Goal: Transaction & Acquisition: Purchase product/service

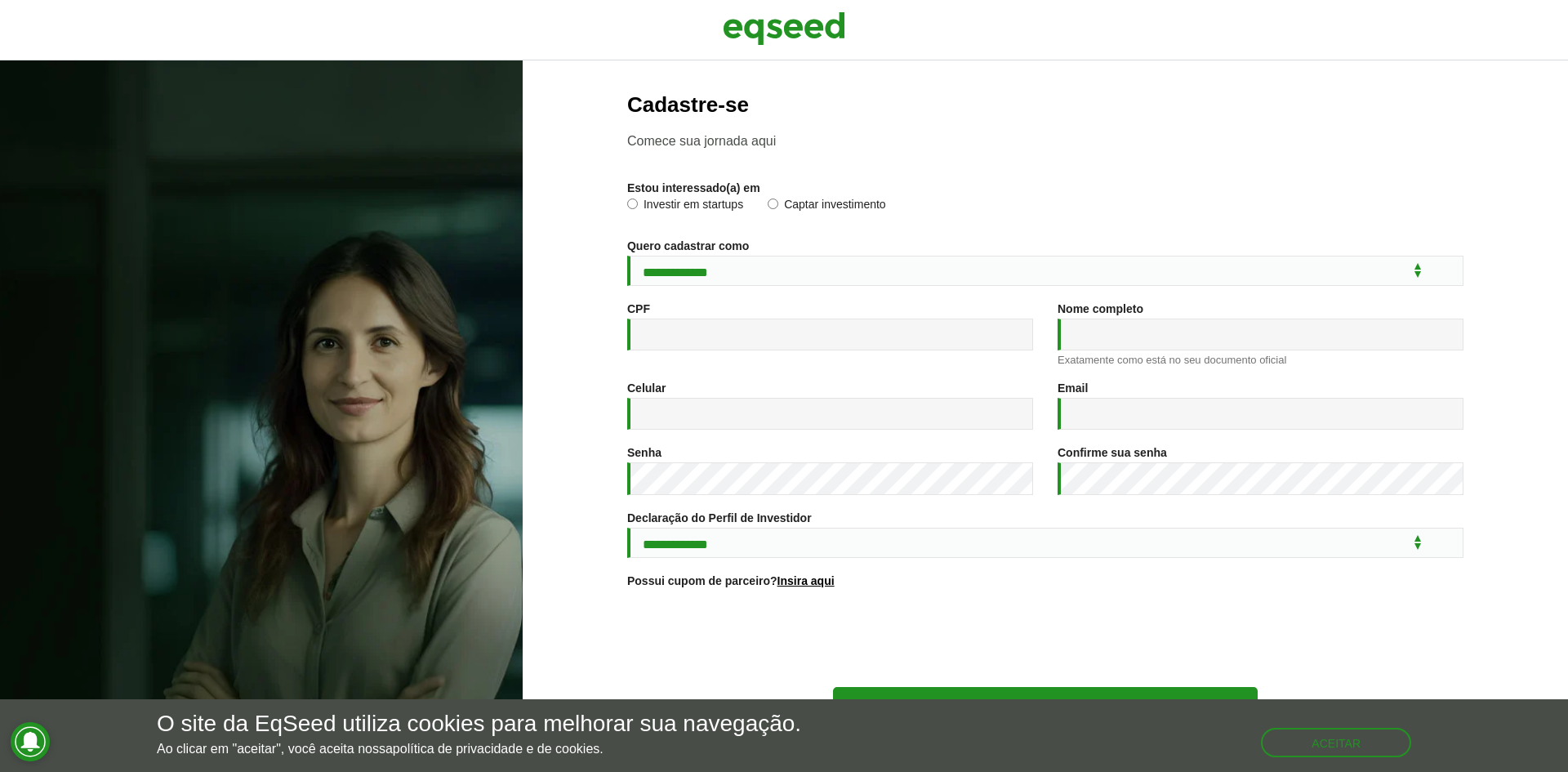
scroll to position [59, 0]
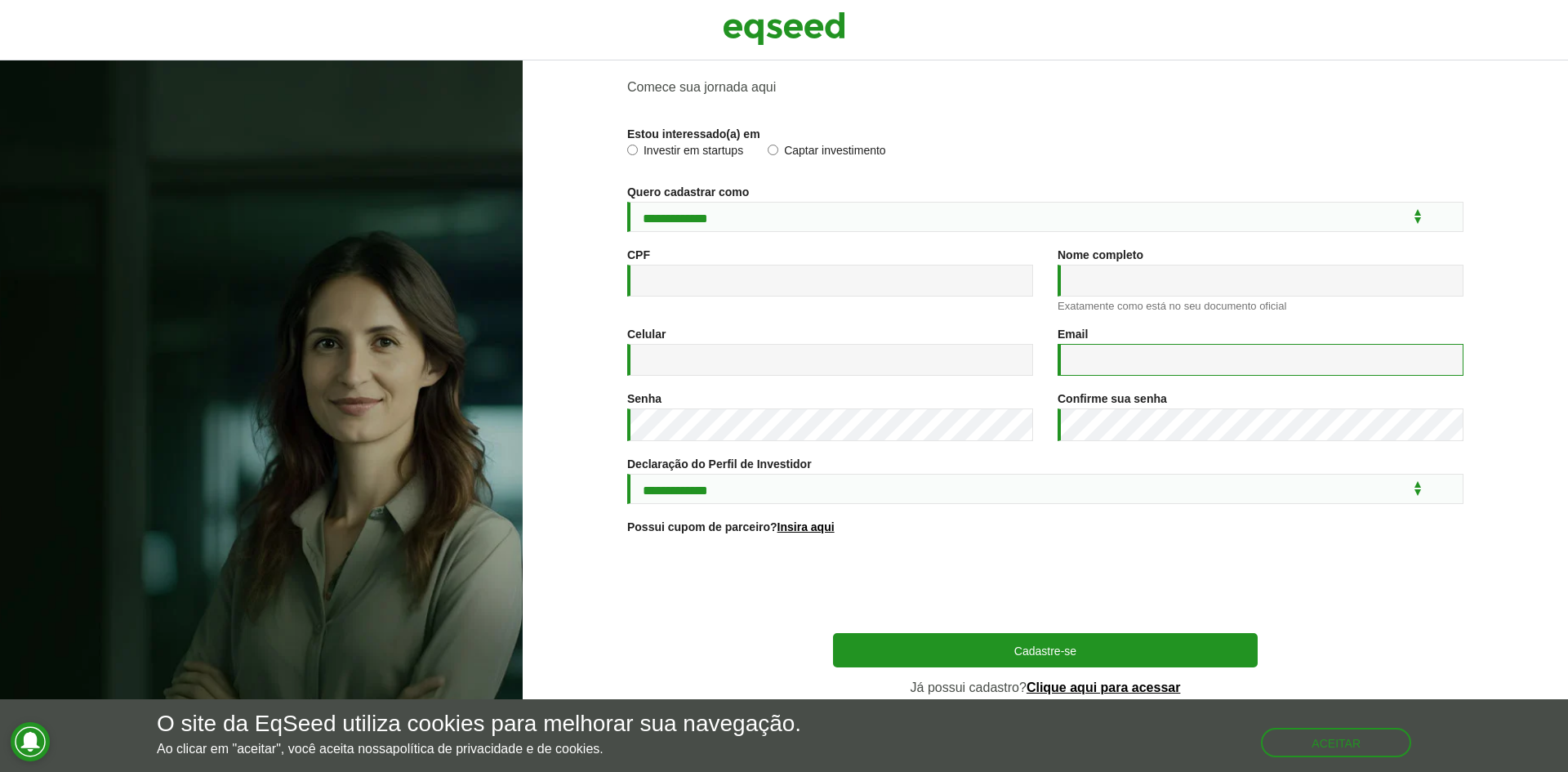
type input "**********"
click at [1095, 687] on link "Clique aqui para acessar" at bounding box center [1104, 688] width 155 height 13
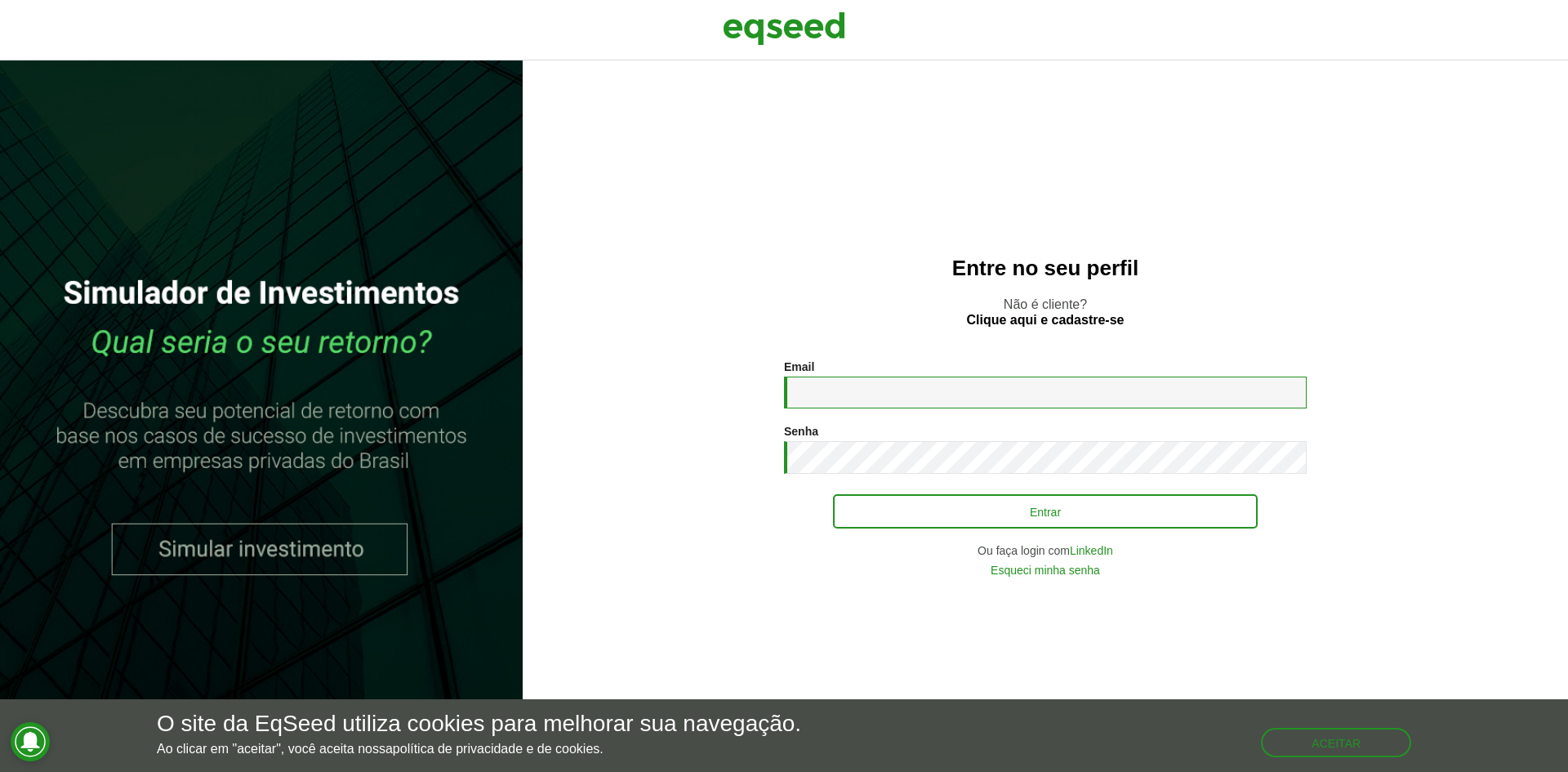
type input "**********"
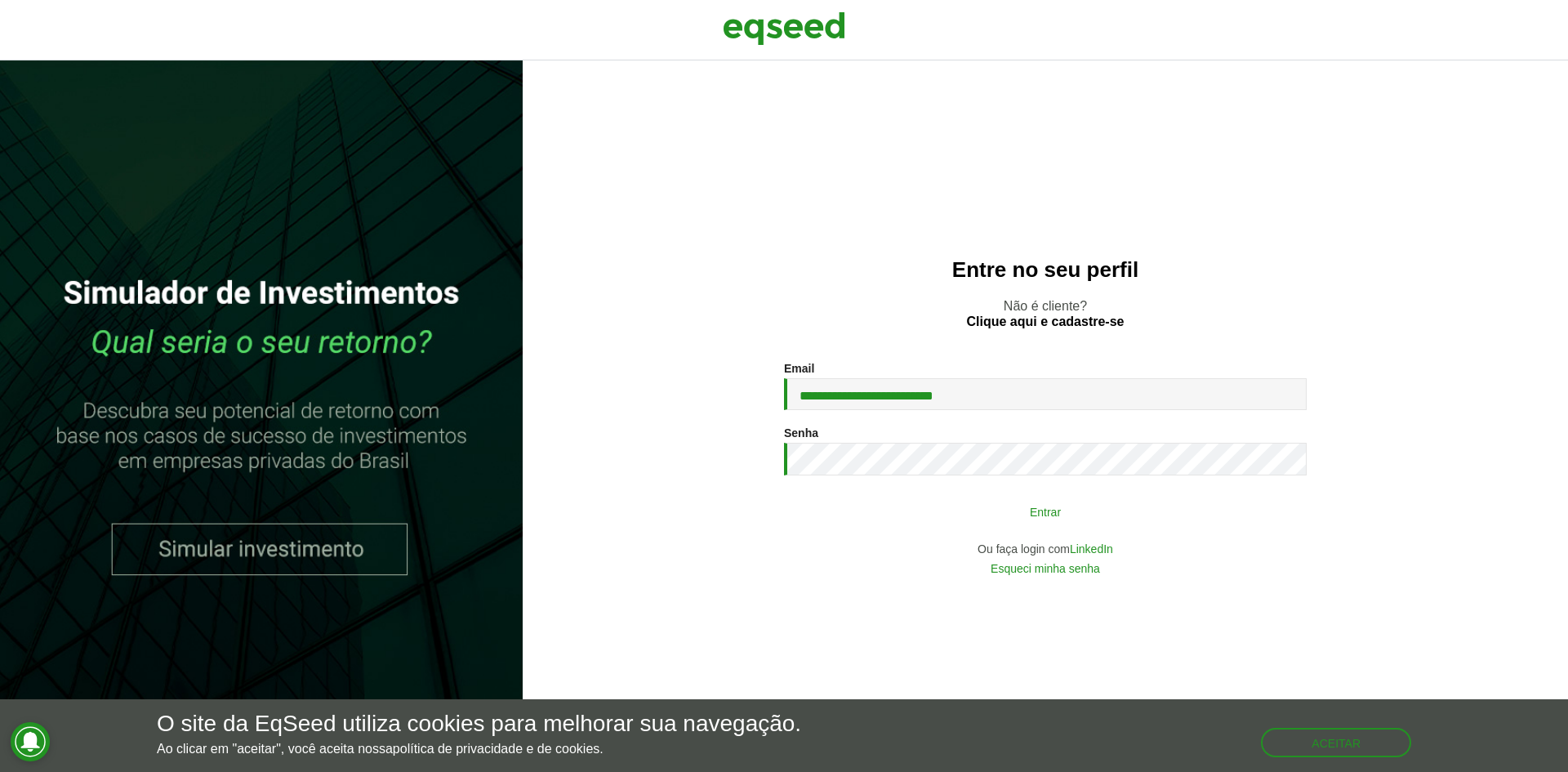
click at [1014, 518] on button "Entrar" at bounding box center [1045, 511] width 425 height 31
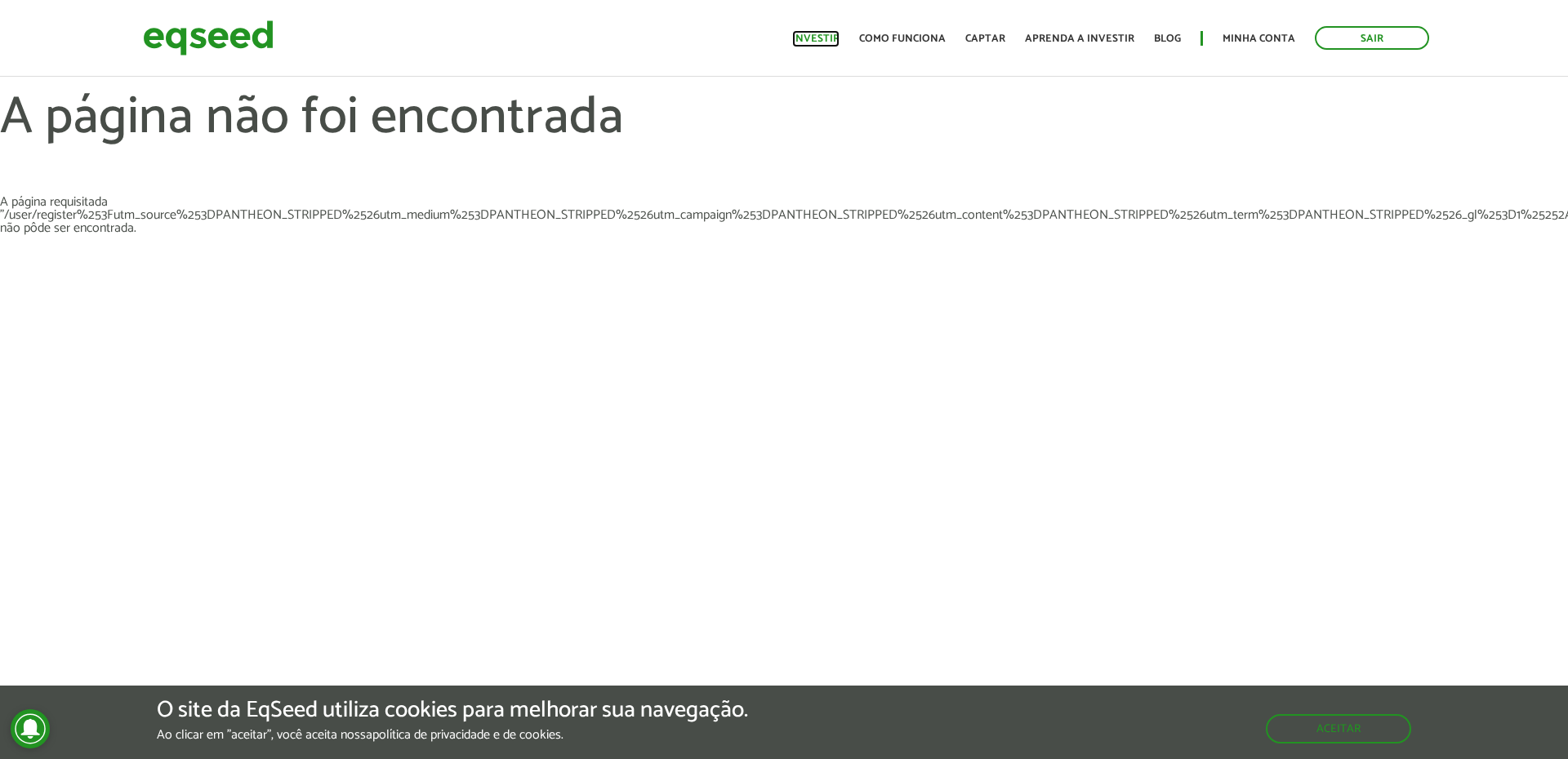
click at [830, 35] on link "Investir" at bounding box center [816, 38] width 47 height 10
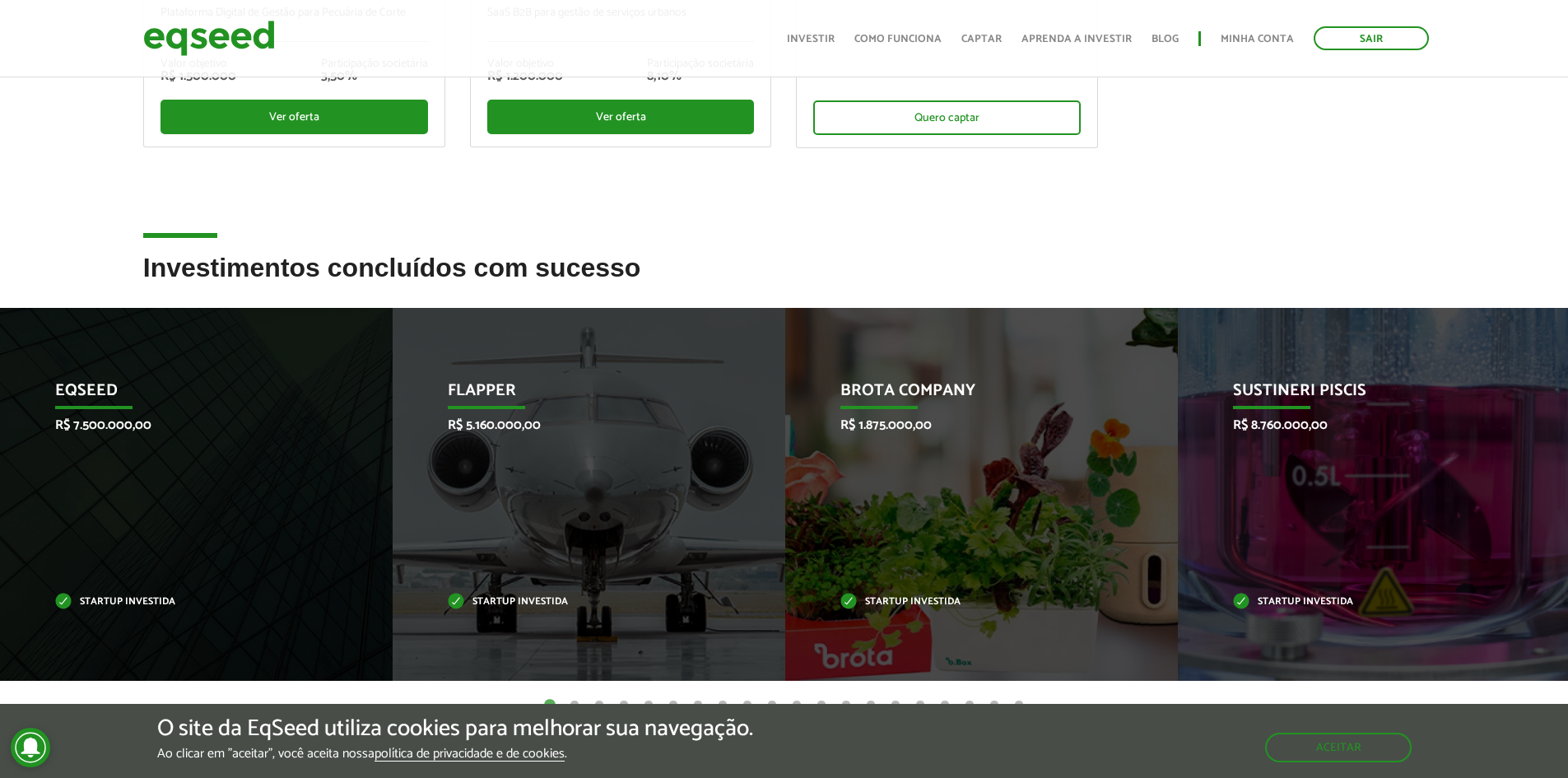
scroll to position [329, 0]
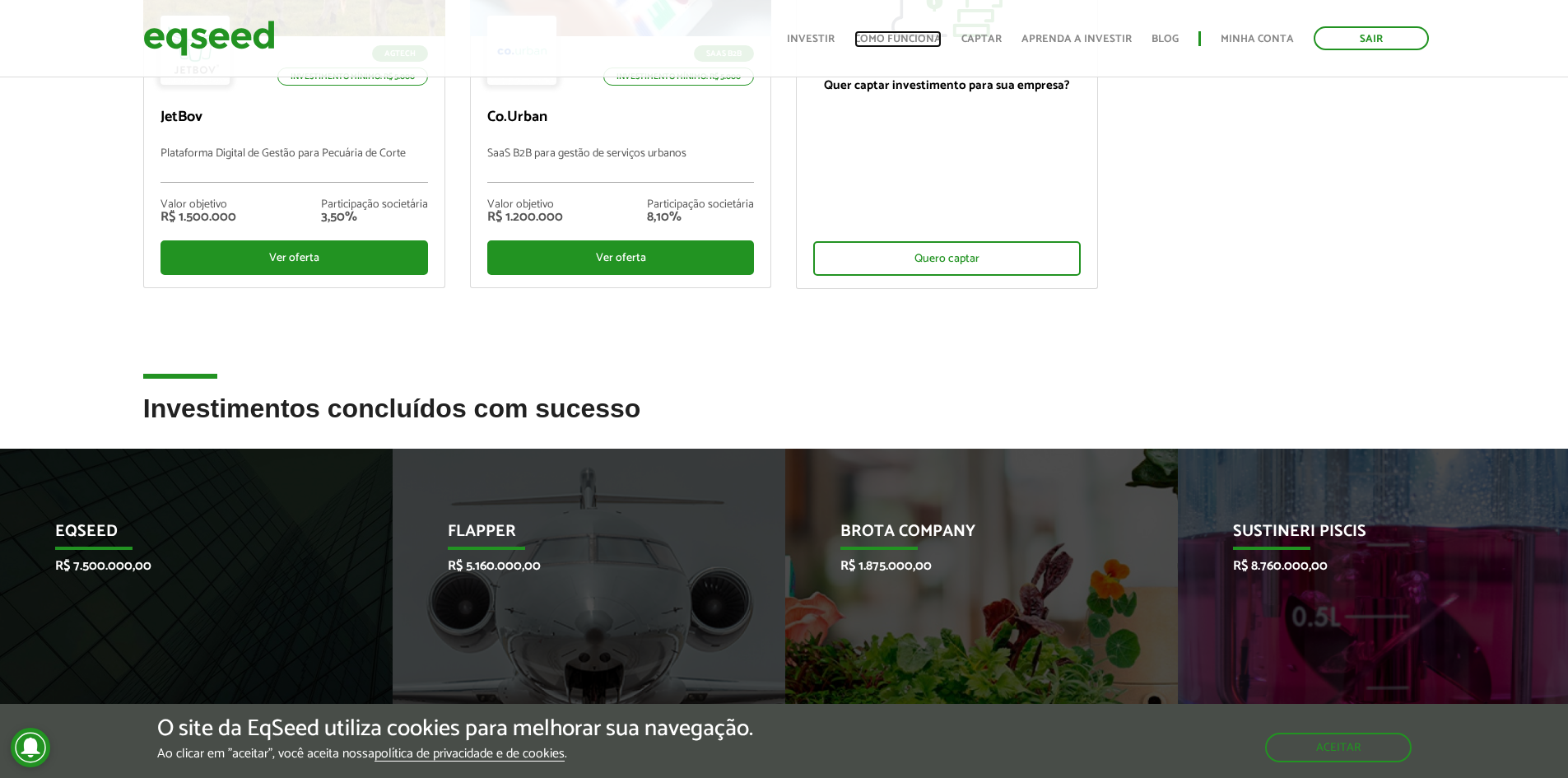
click at [915, 33] on link "Como funciona" at bounding box center [899, 38] width 87 height 10
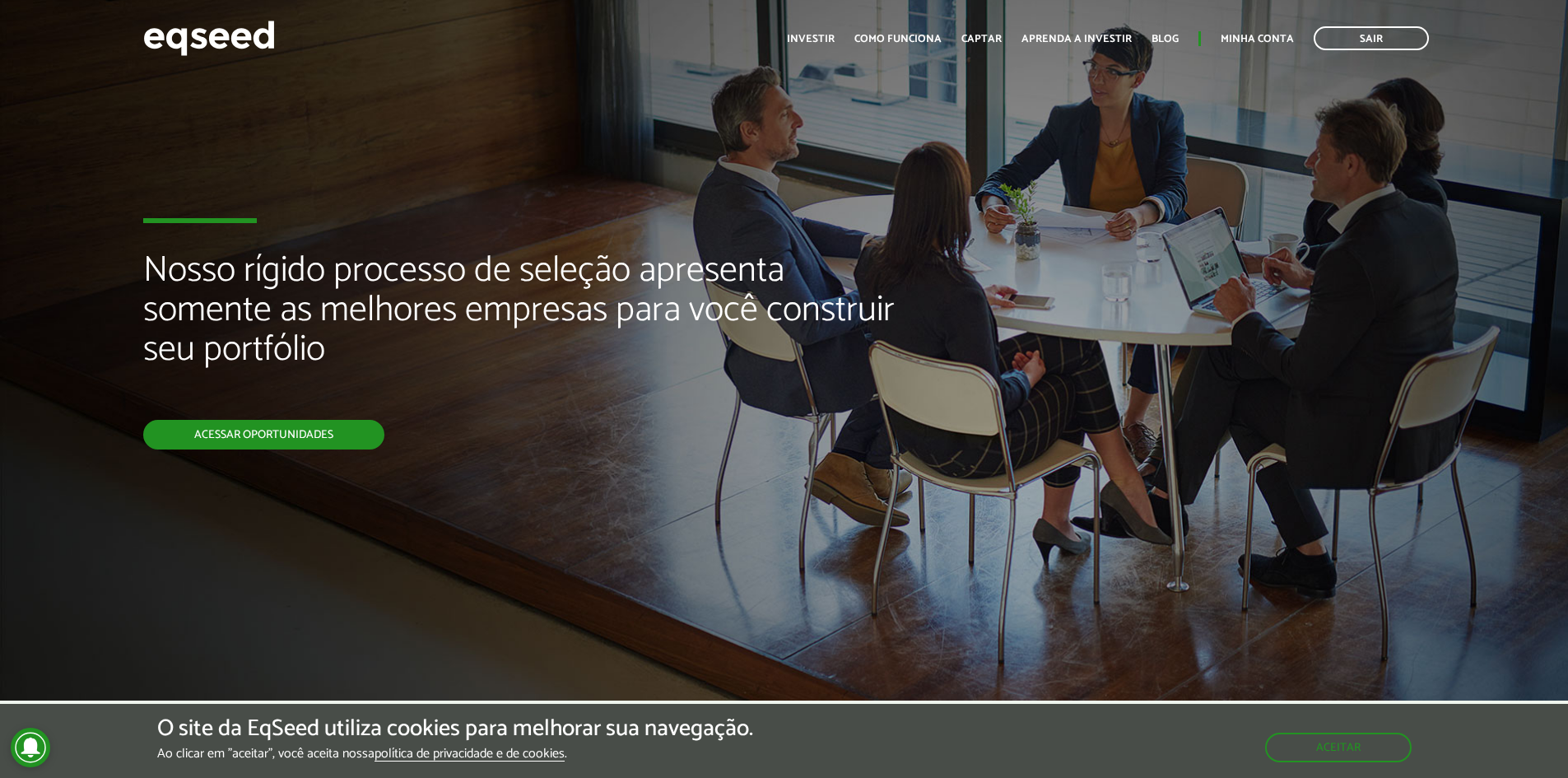
click at [321, 429] on link "Acessar oportunidades" at bounding box center [264, 434] width 242 height 29
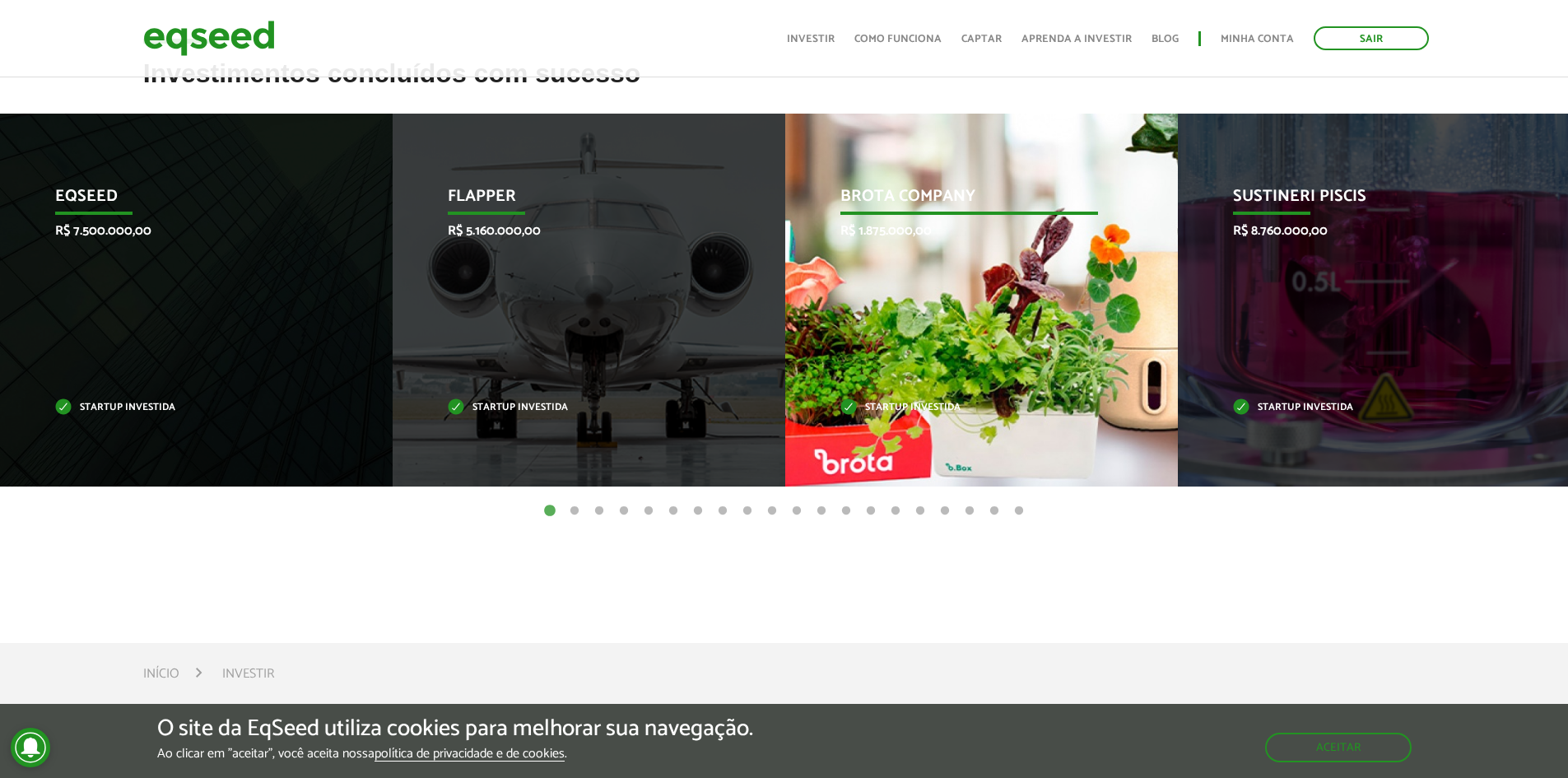
scroll to position [741, 0]
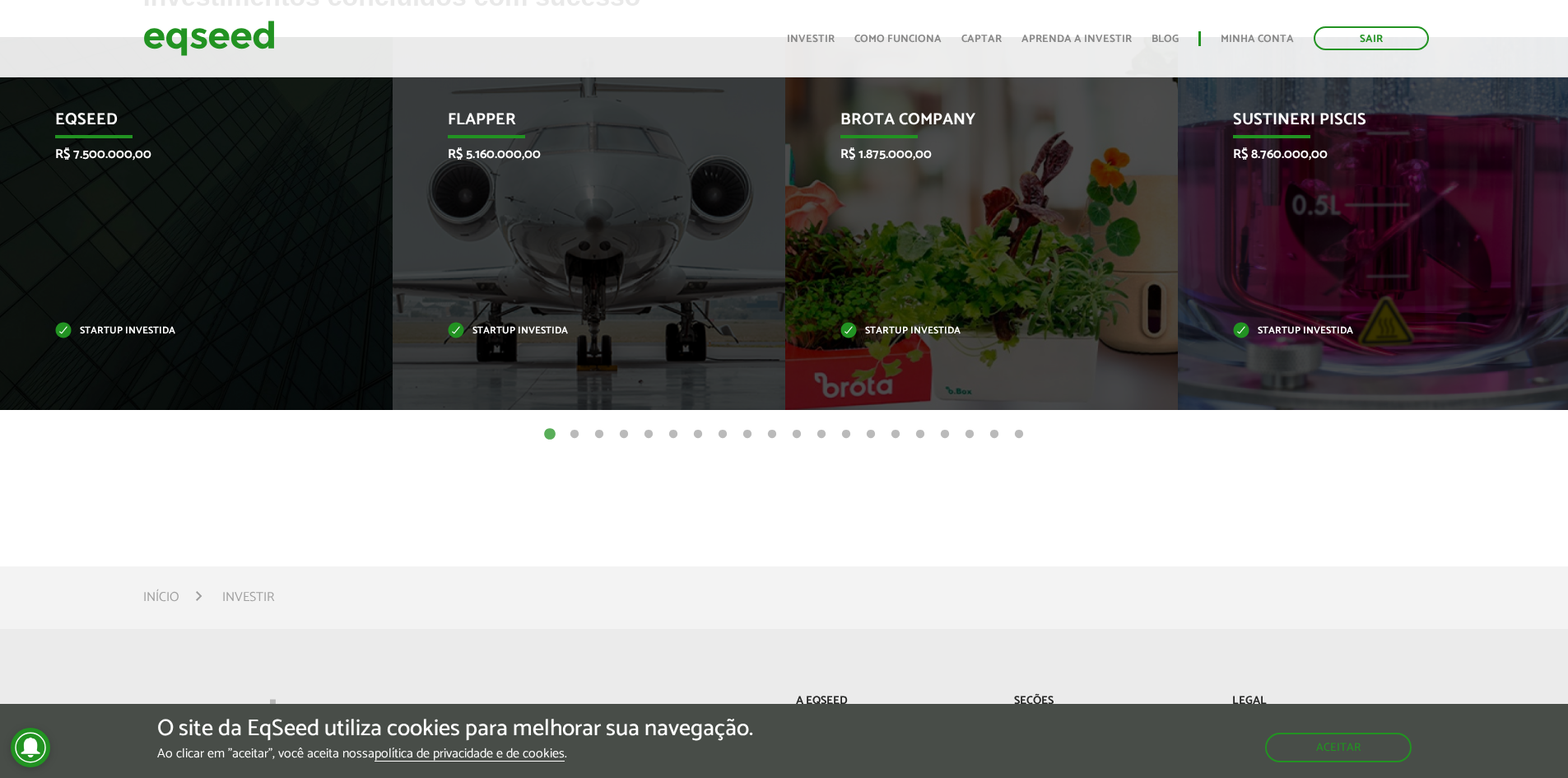
click at [571, 438] on button "2" at bounding box center [574, 434] width 16 height 16
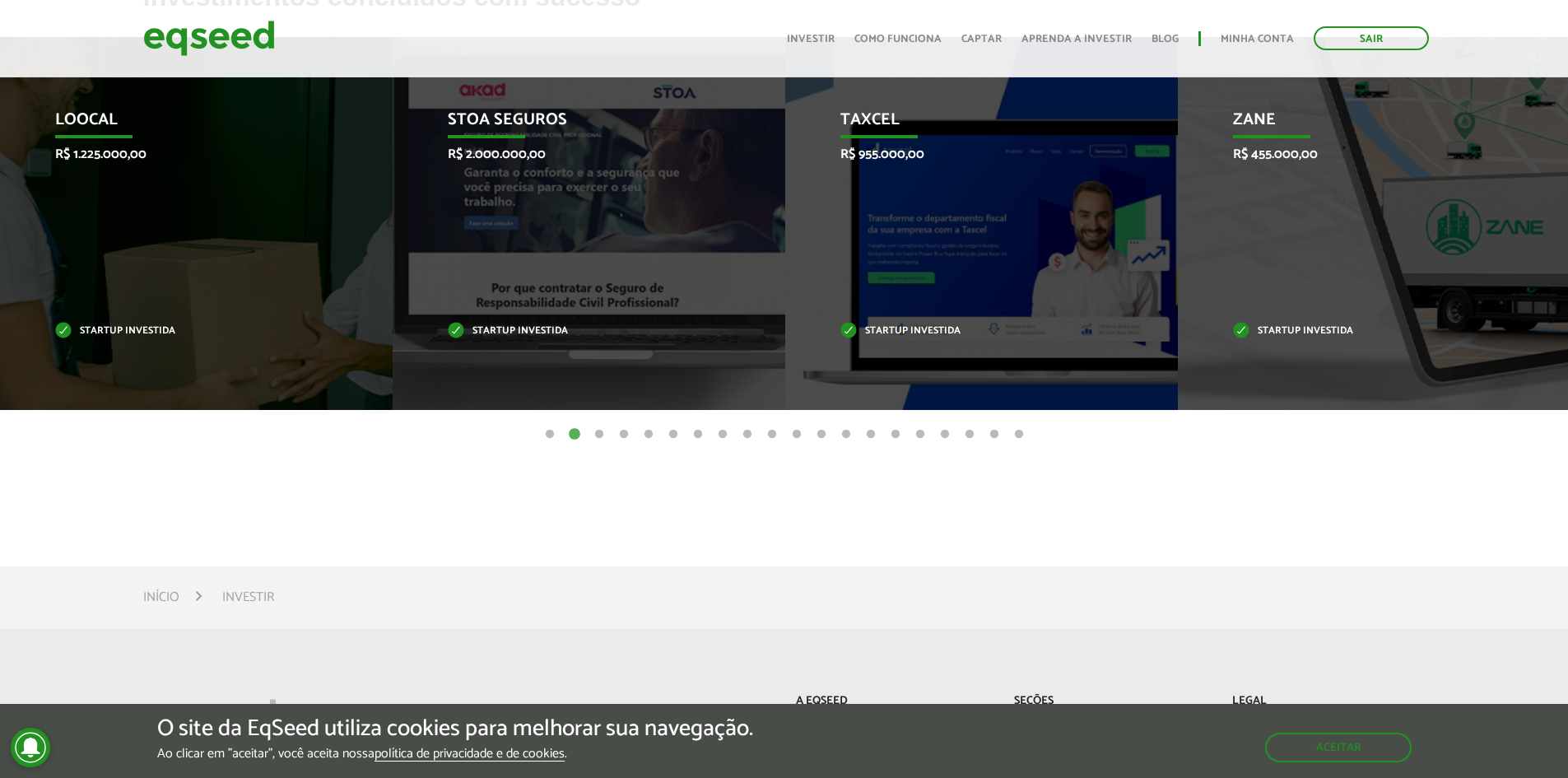
click at [602, 435] on button "3" at bounding box center [599, 434] width 16 height 16
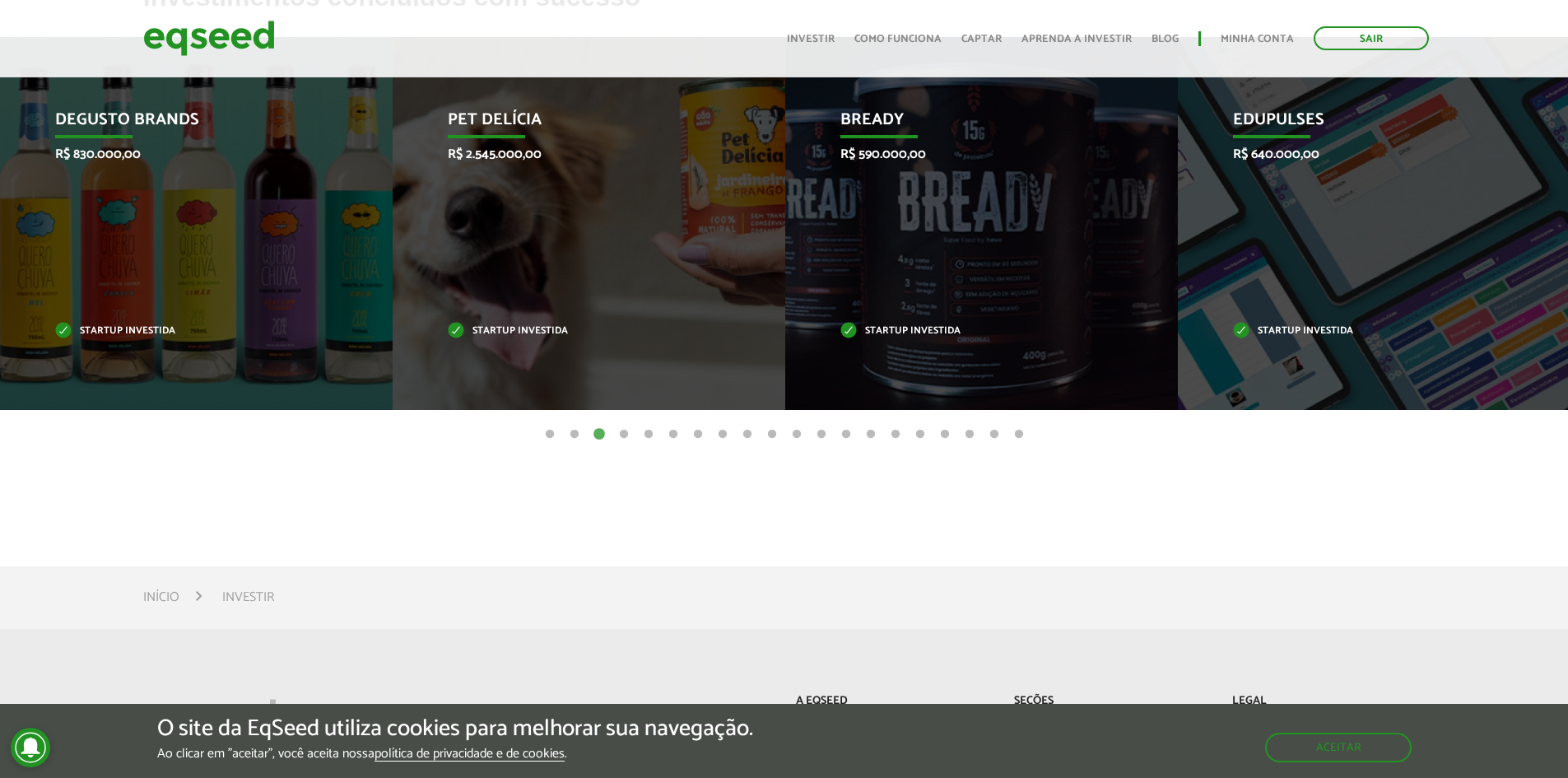
click at [628, 434] on button "4" at bounding box center [624, 434] width 16 height 16
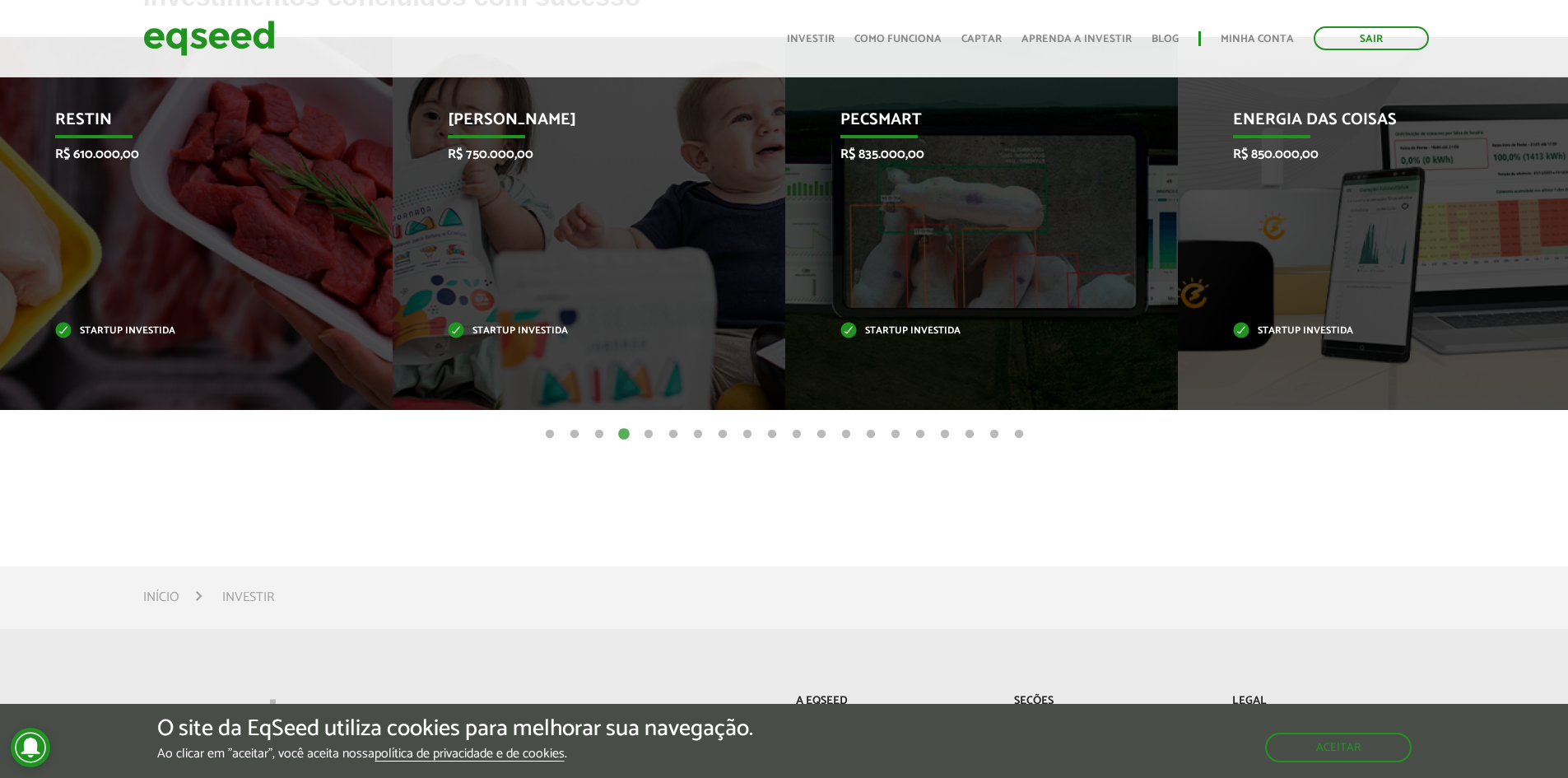
click at [647, 435] on button "5" at bounding box center [648, 434] width 16 height 16
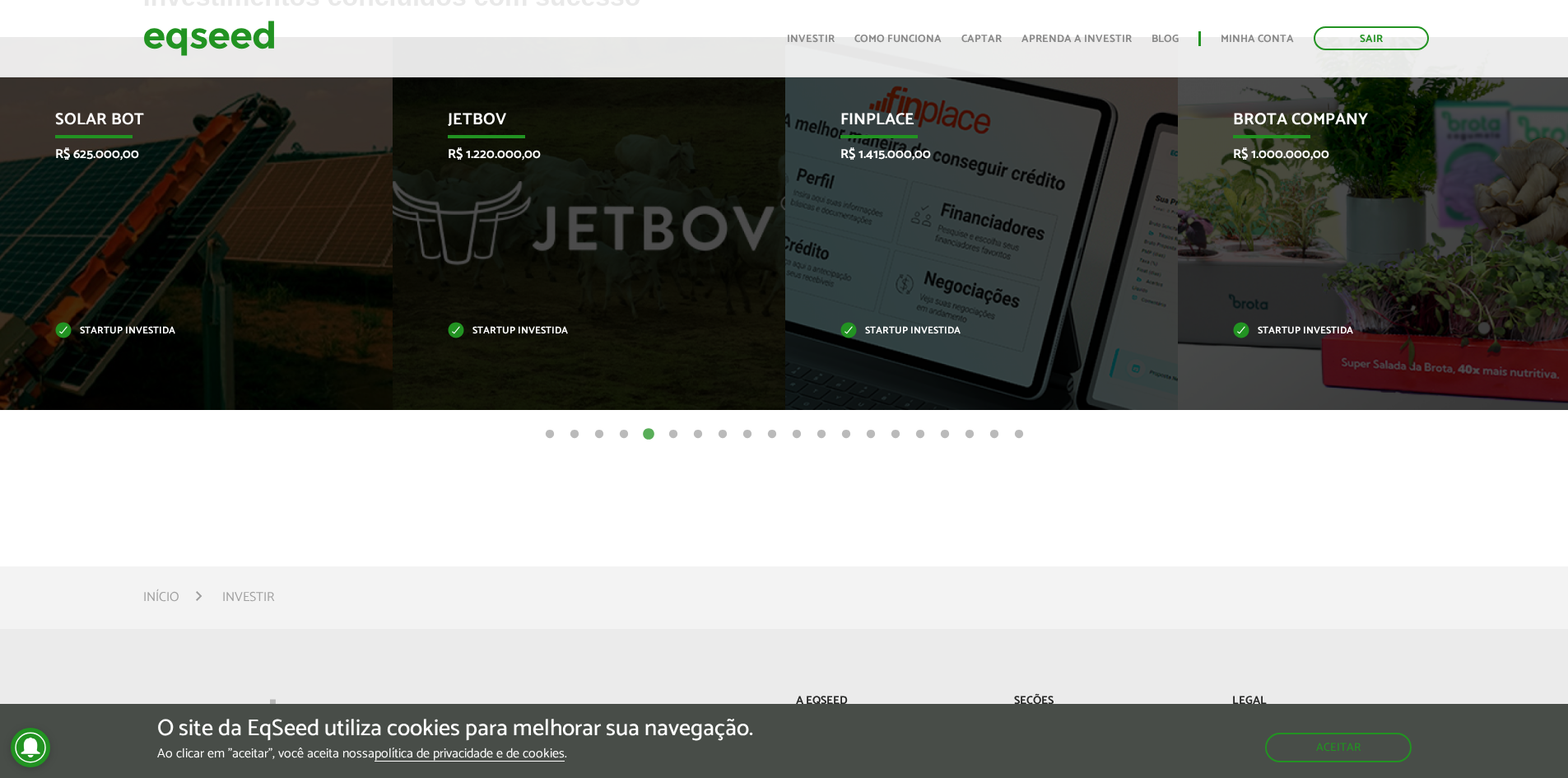
click at [674, 435] on button "6" at bounding box center [672, 434] width 16 height 16
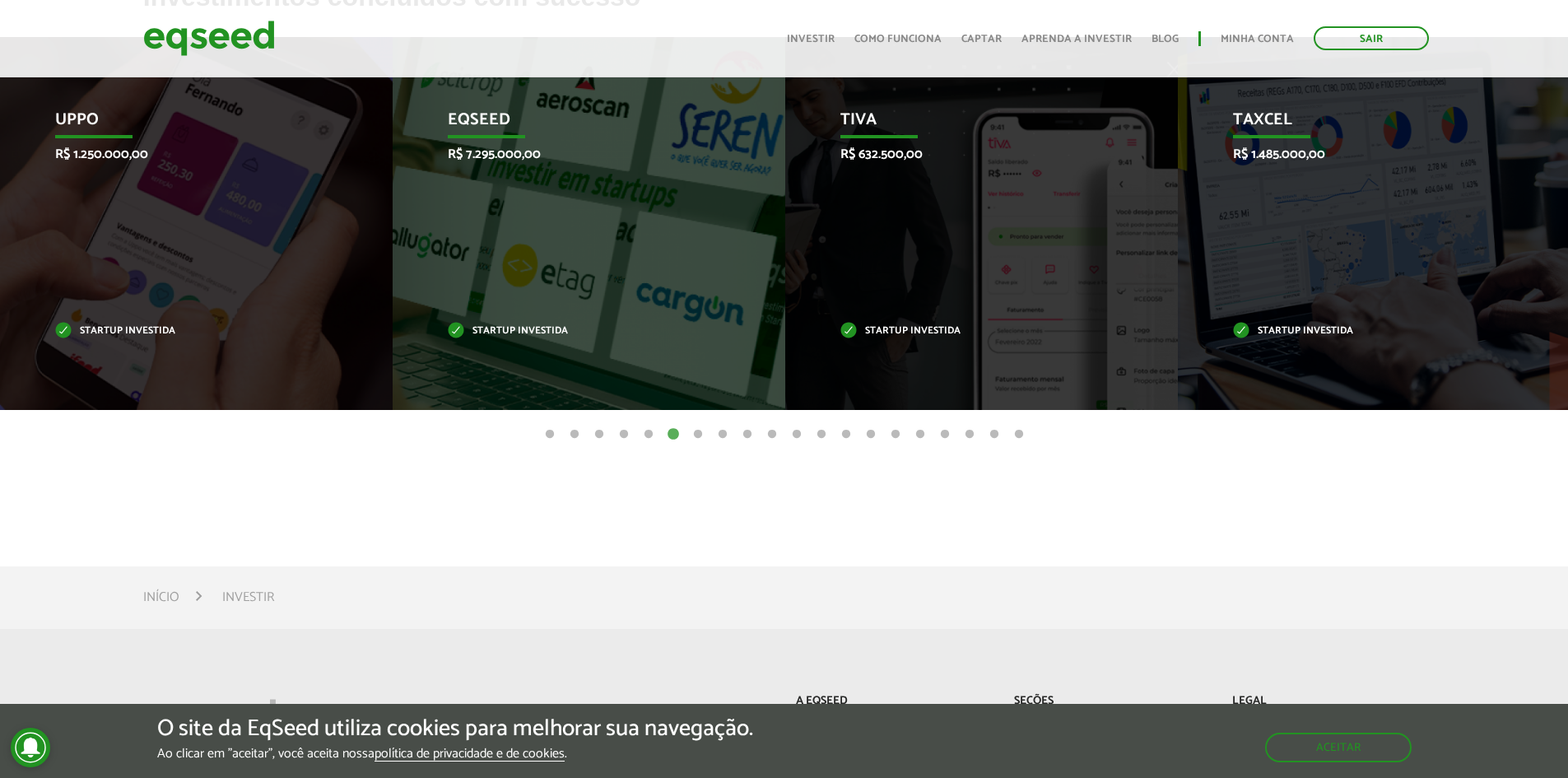
click at [648, 434] on button "5" at bounding box center [648, 434] width 16 height 16
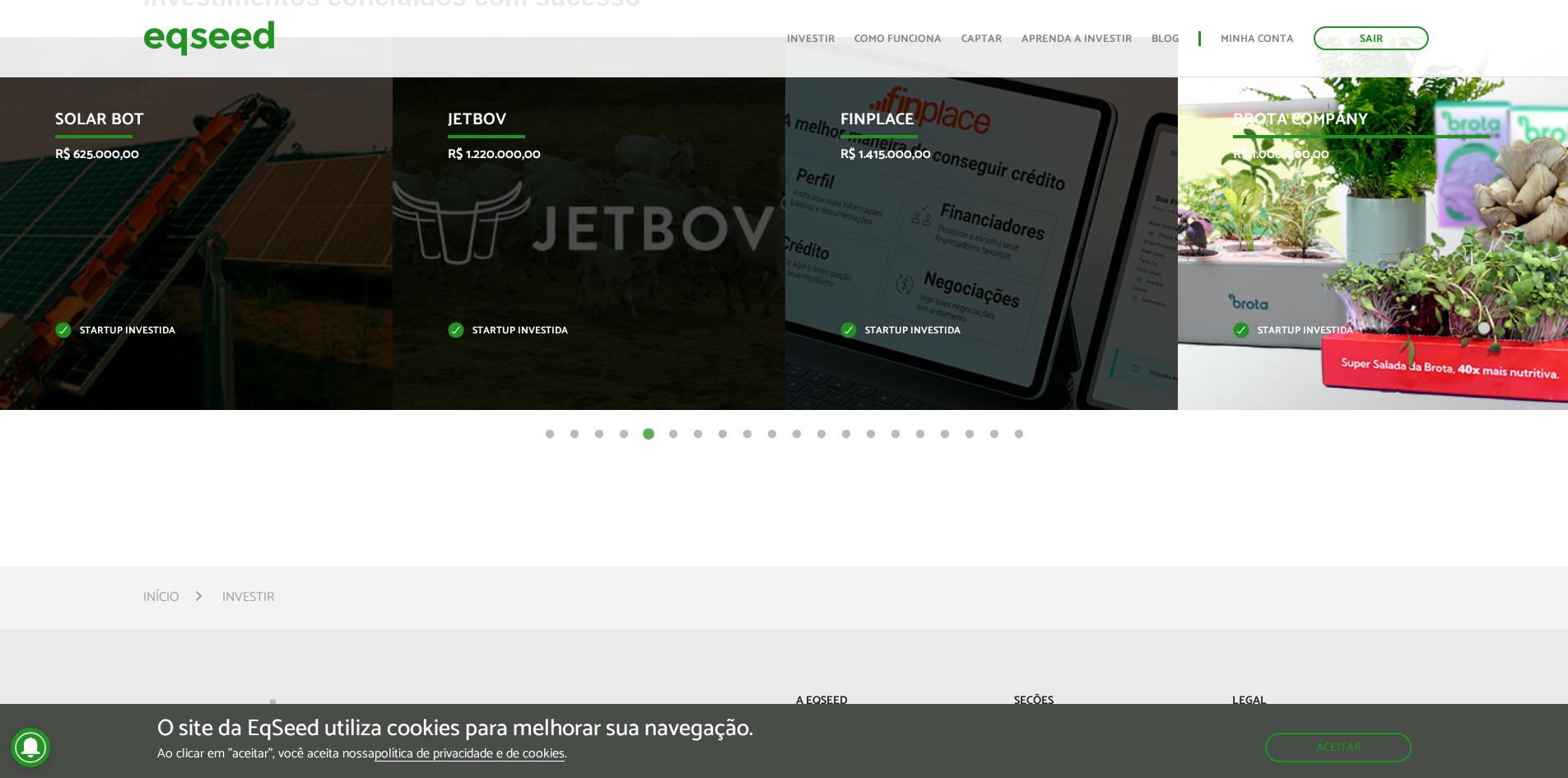
click at [1360, 207] on div "Brota Company R$ 1.000.000,00 Startup investida" at bounding box center [1362, 224] width 368 height 373
click at [1318, 266] on div "Brota Company R$ 1.000.000,00 Startup investida" at bounding box center [1362, 224] width 368 height 373
click at [1325, 118] on p "Brota Company" at bounding box center [1362, 124] width 258 height 28
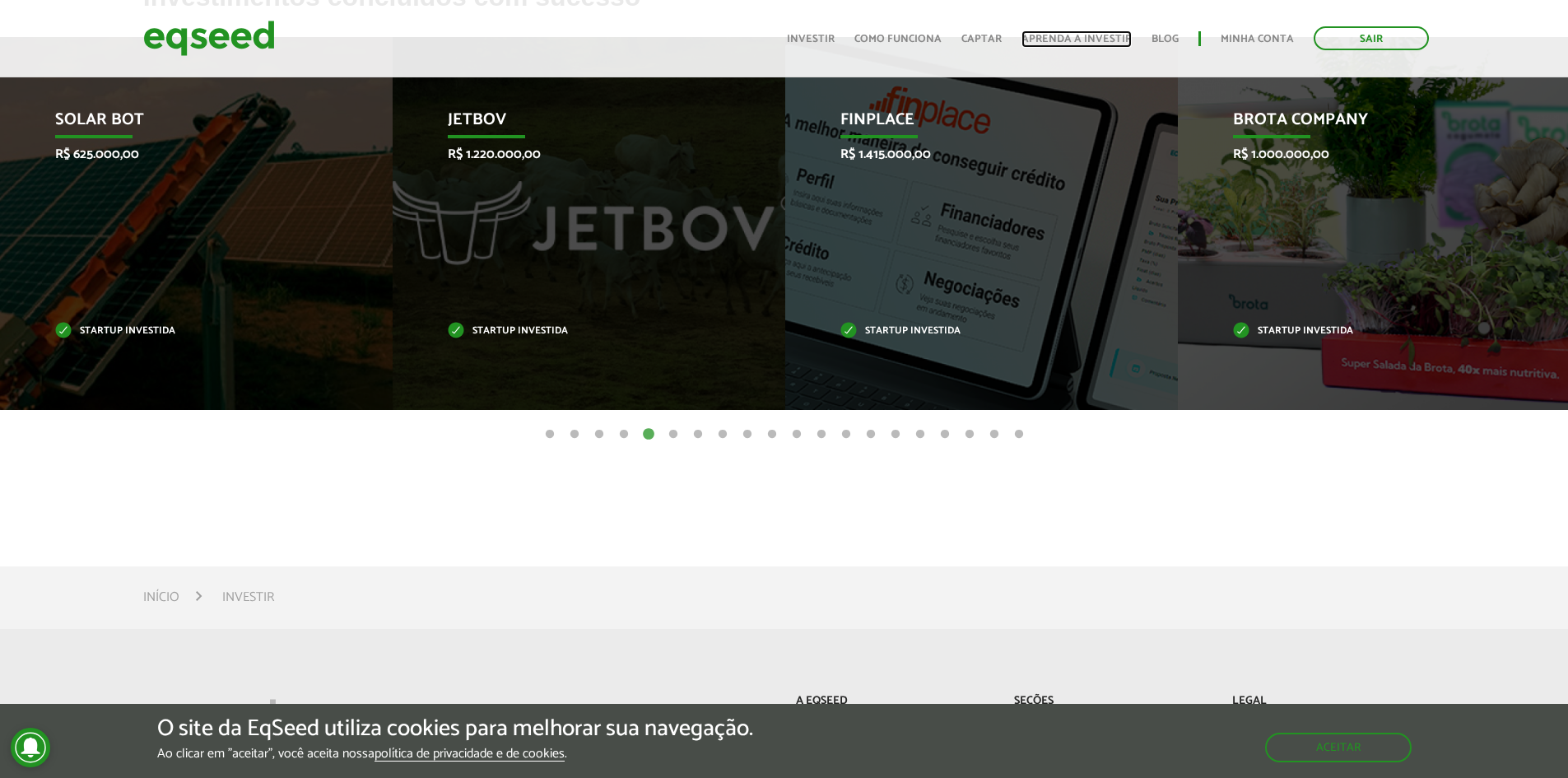
click at [1048, 33] on link "Aprenda a investir" at bounding box center [1076, 38] width 110 height 10
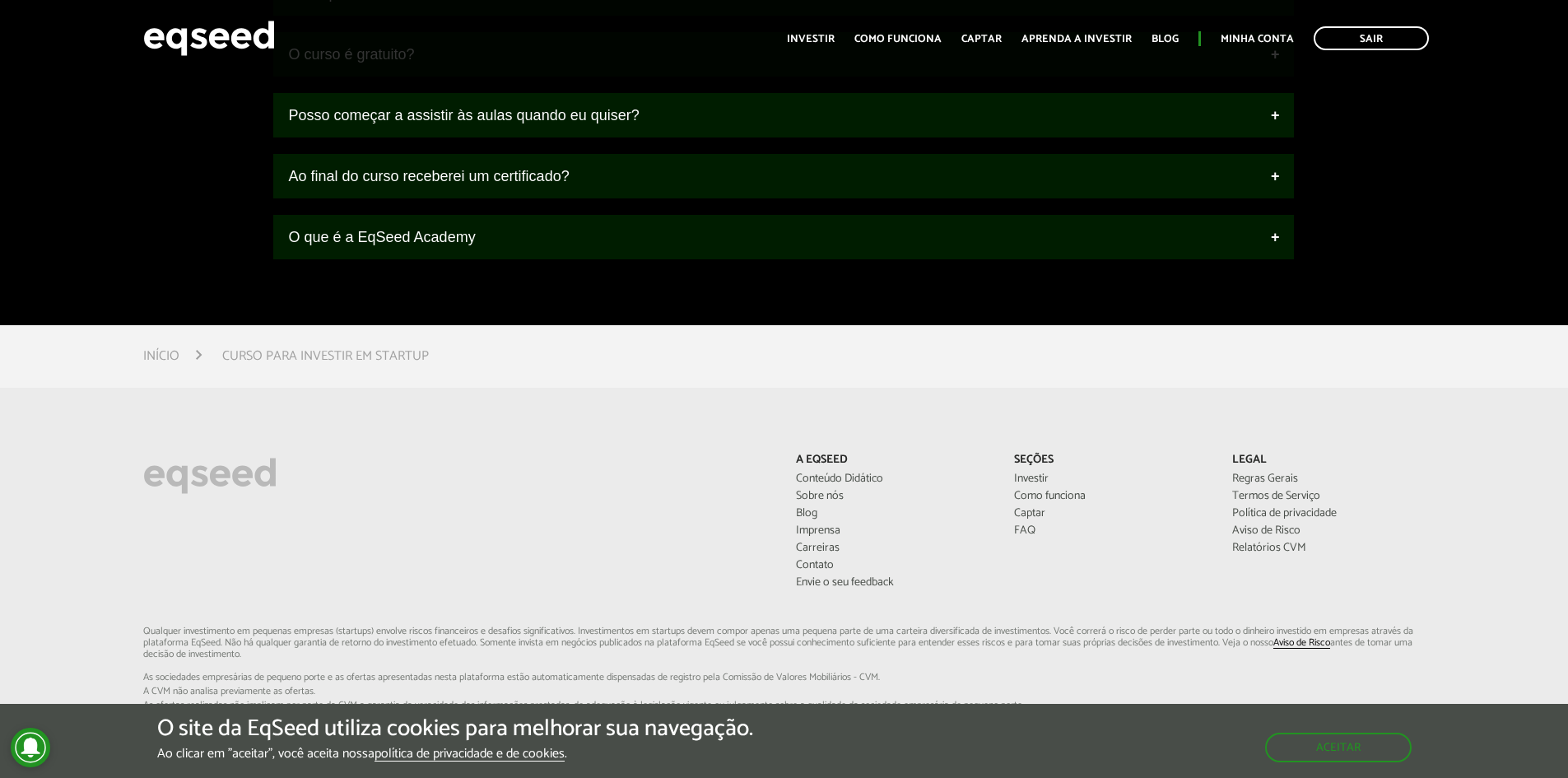
scroll to position [2223, 0]
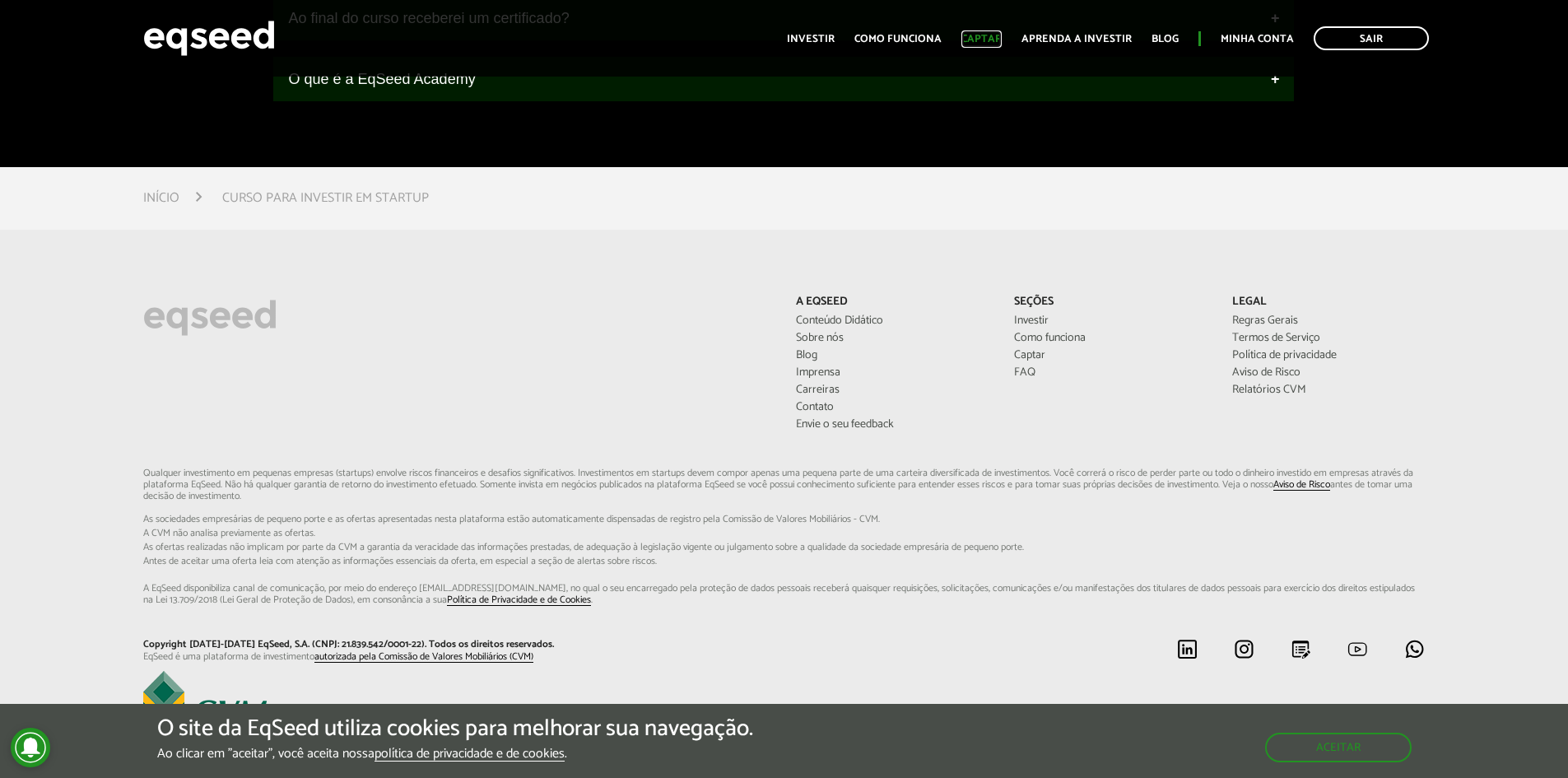
click at [995, 39] on link "Captar" at bounding box center [981, 38] width 40 height 10
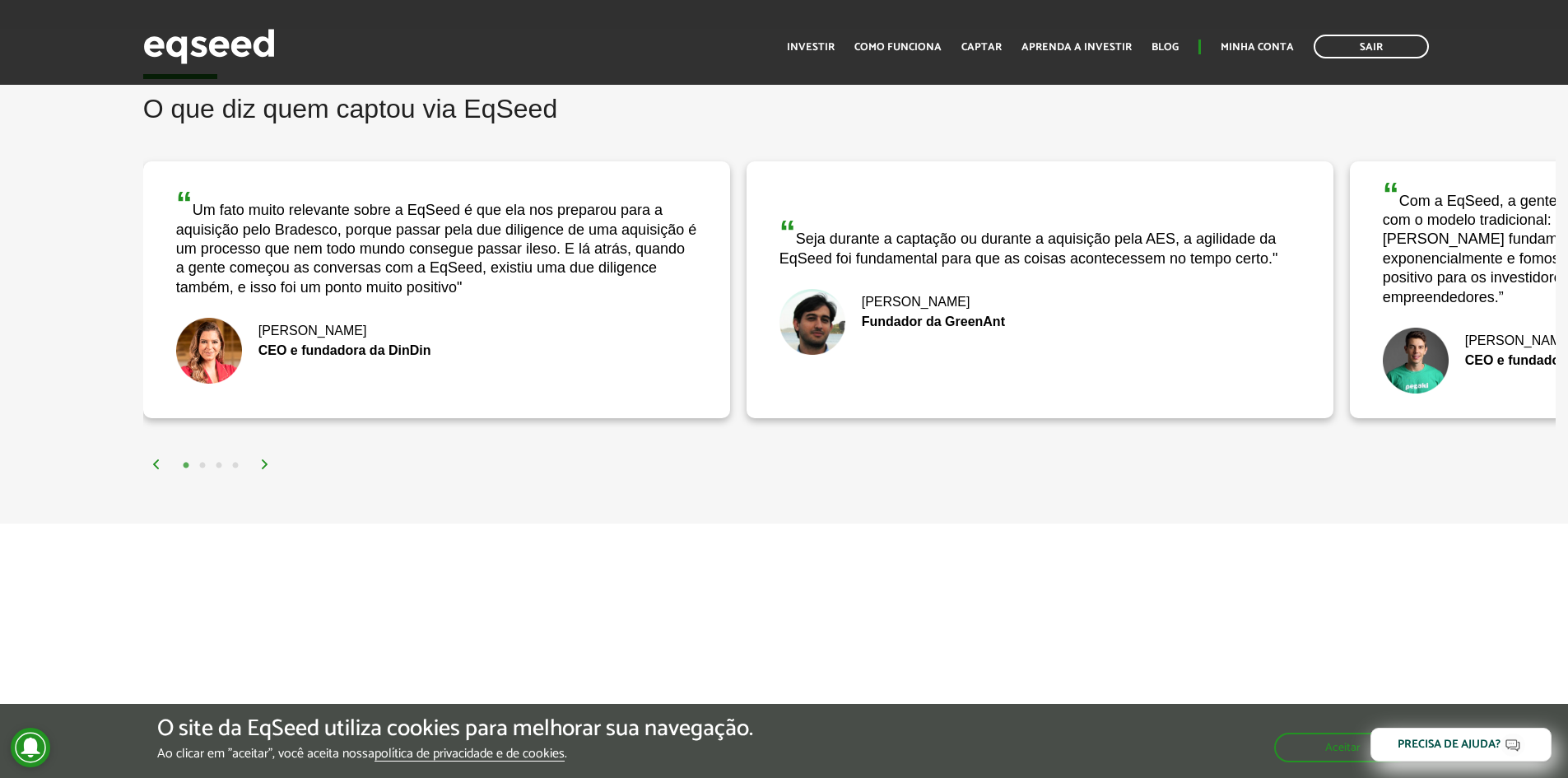
scroll to position [3211, 0]
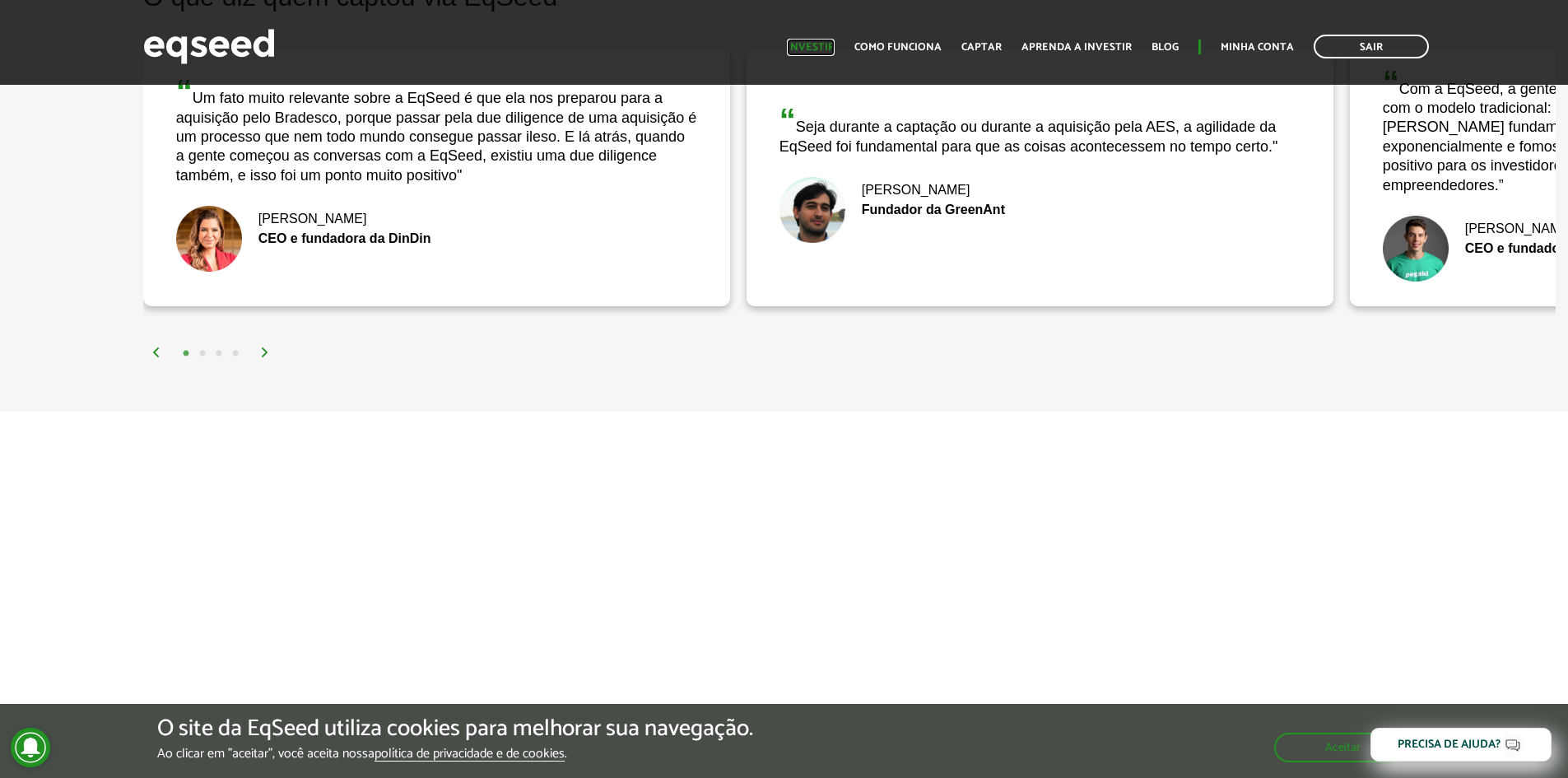
click at [827, 46] on link "Investir" at bounding box center [811, 47] width 48 height 10
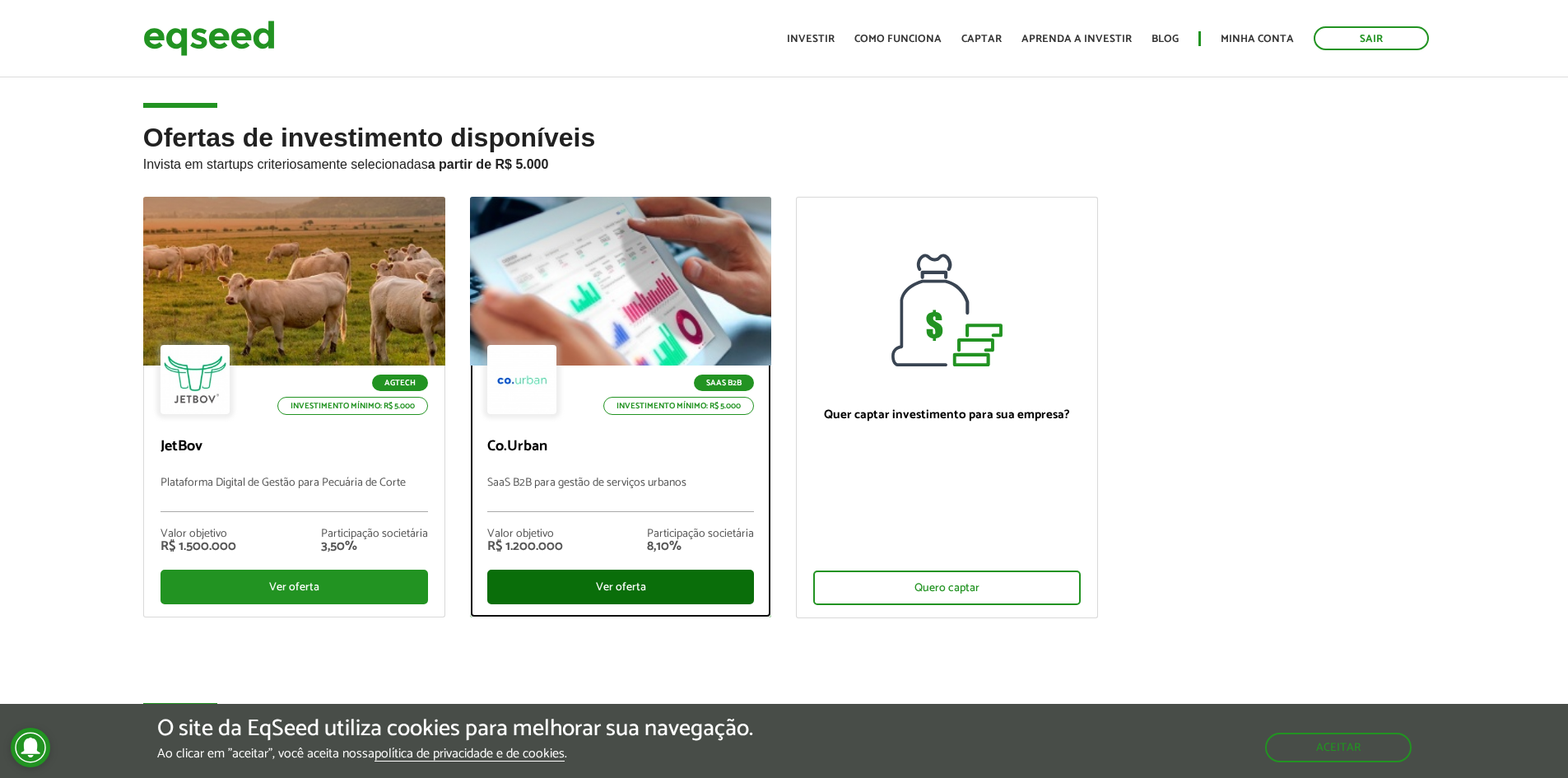
click at [622, 585] on div "Ver oferta" at bounding box center [620, 587] width 267 height 34
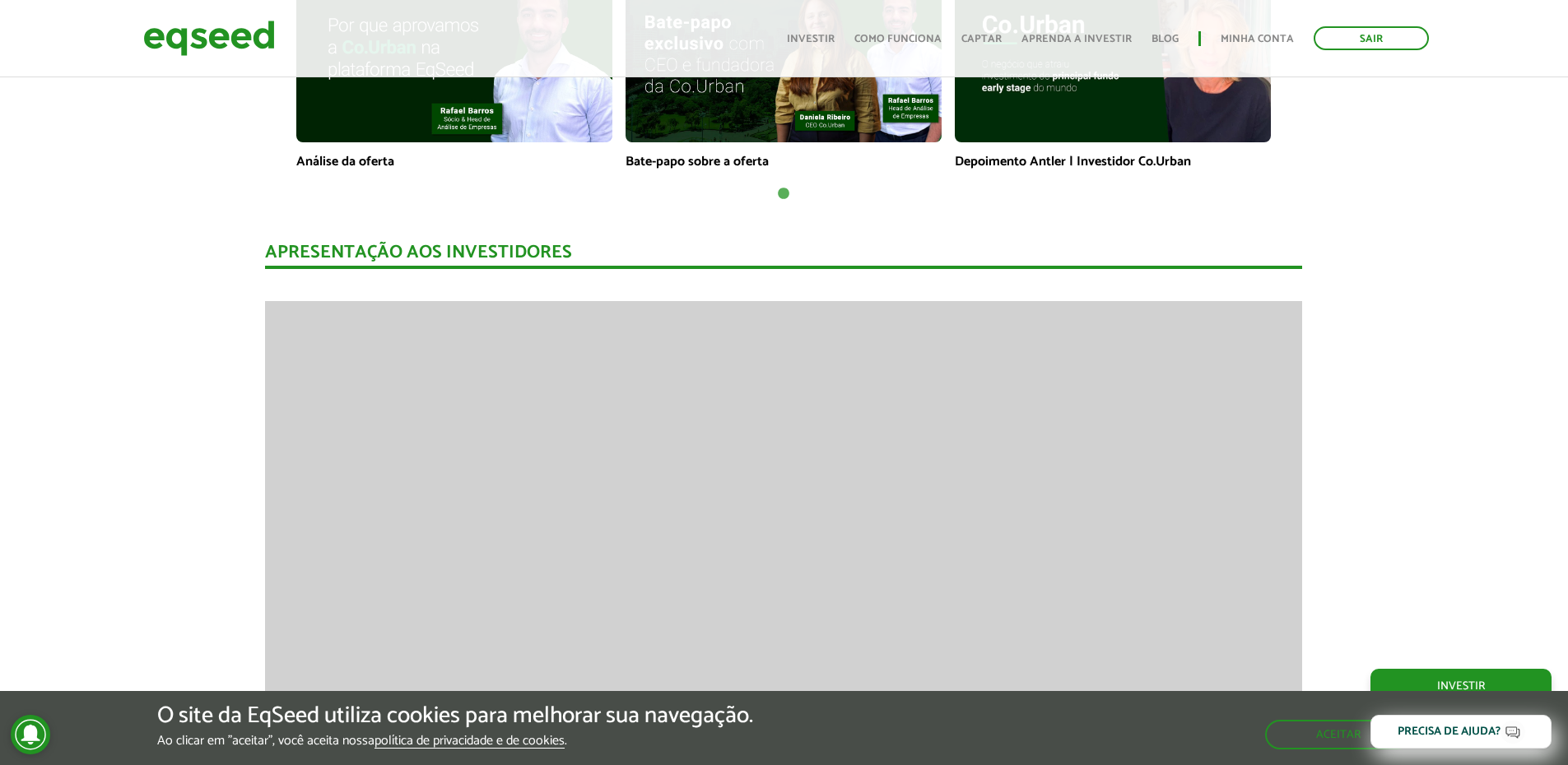
scroll to position [1563, 0]
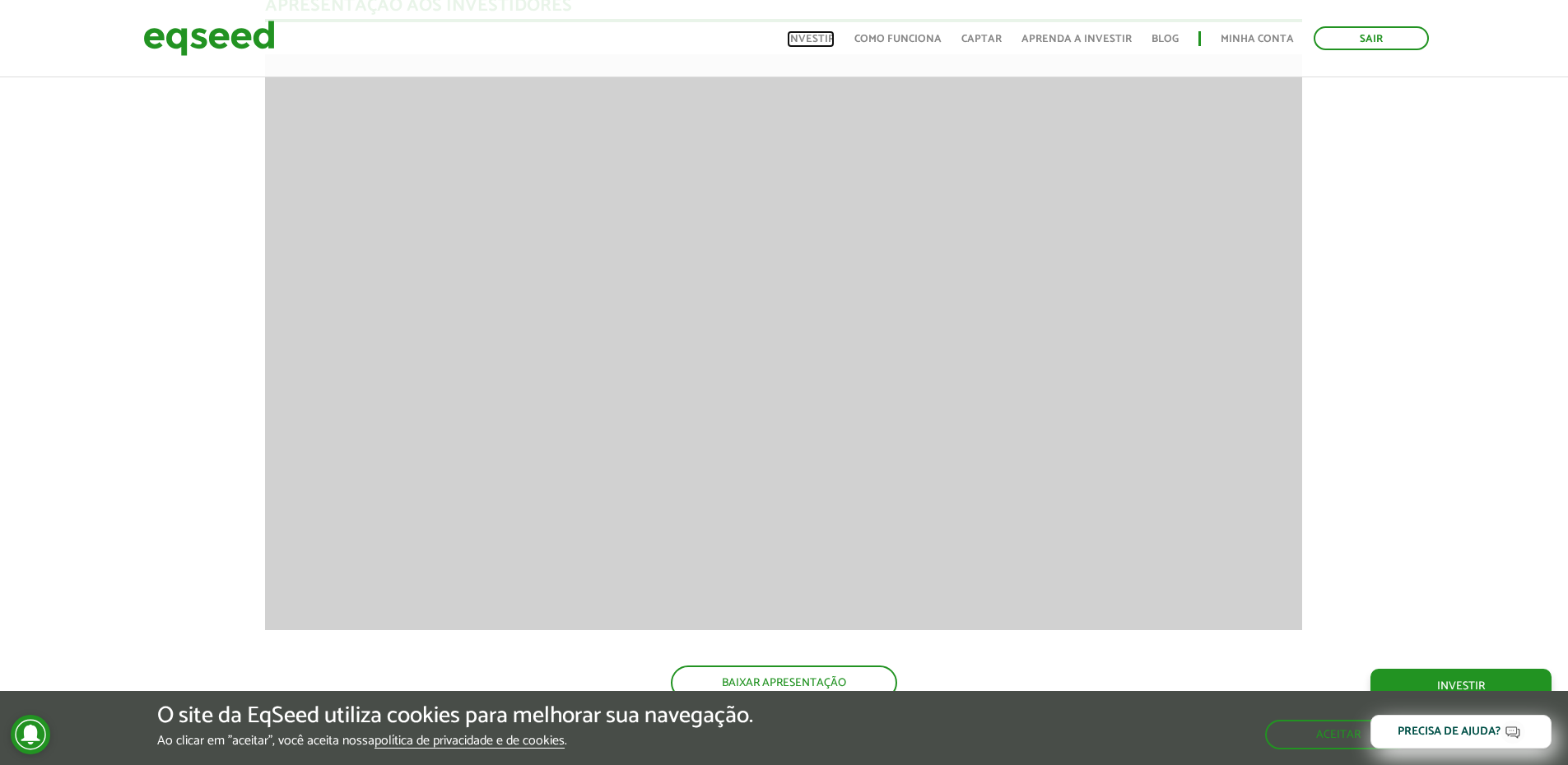
click at [830, 36] on link "Investir" at bounding box center [811, 38] width 48 height 10
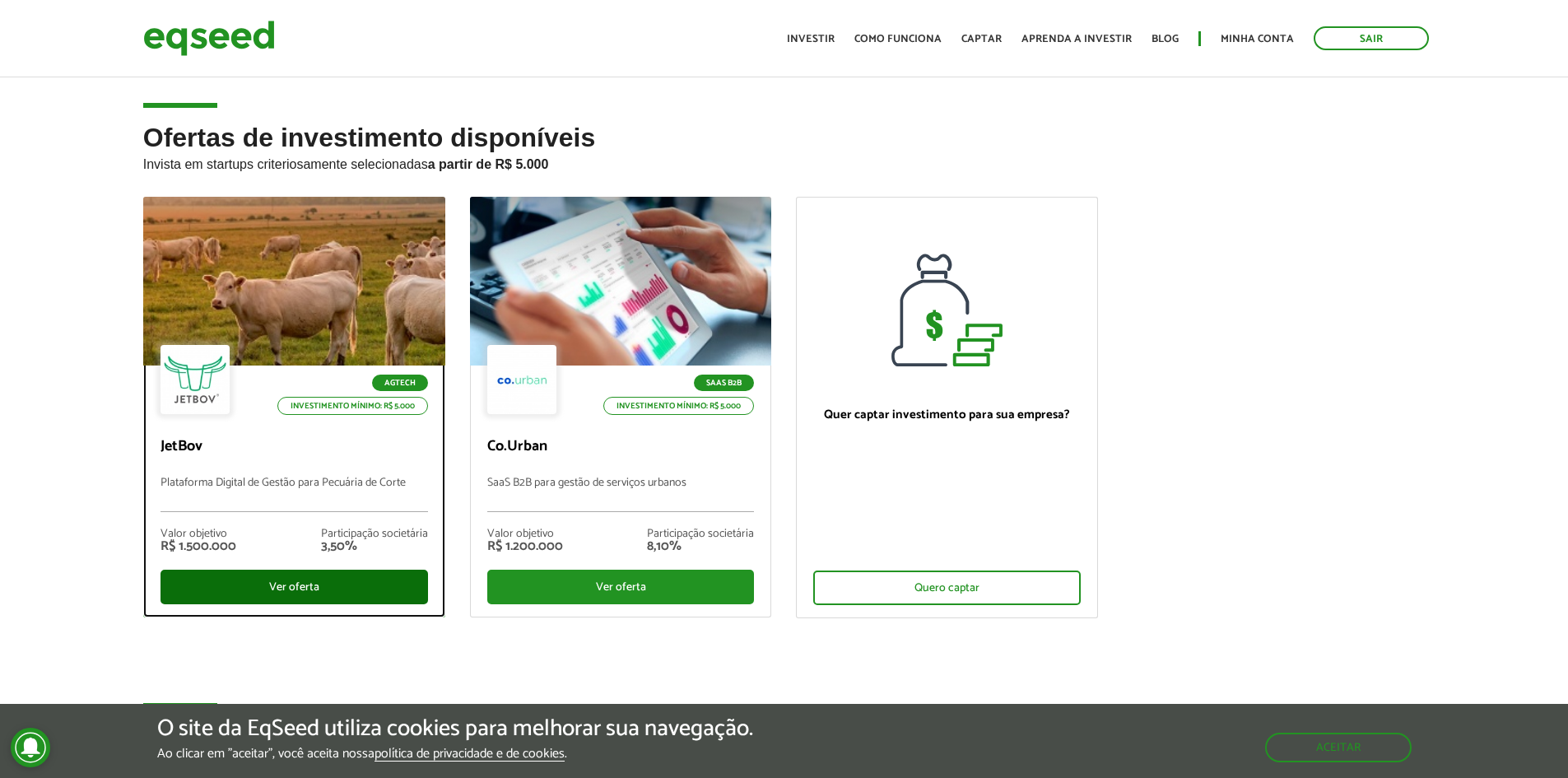
click at [353, 586] on div "Ver oferta" at bounding box center [294, 587] width 267 height 34
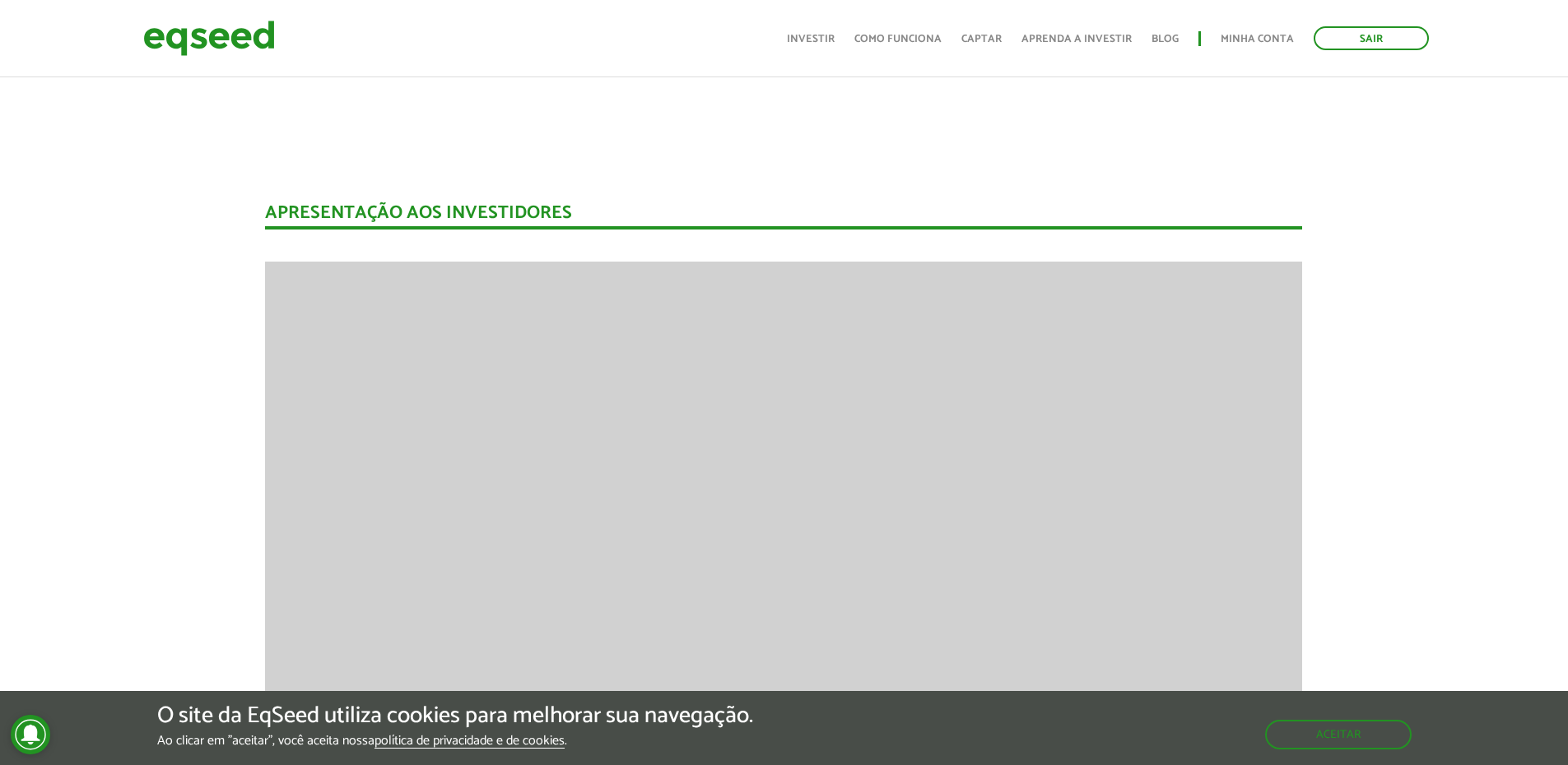
scroll to position [2030, 0]
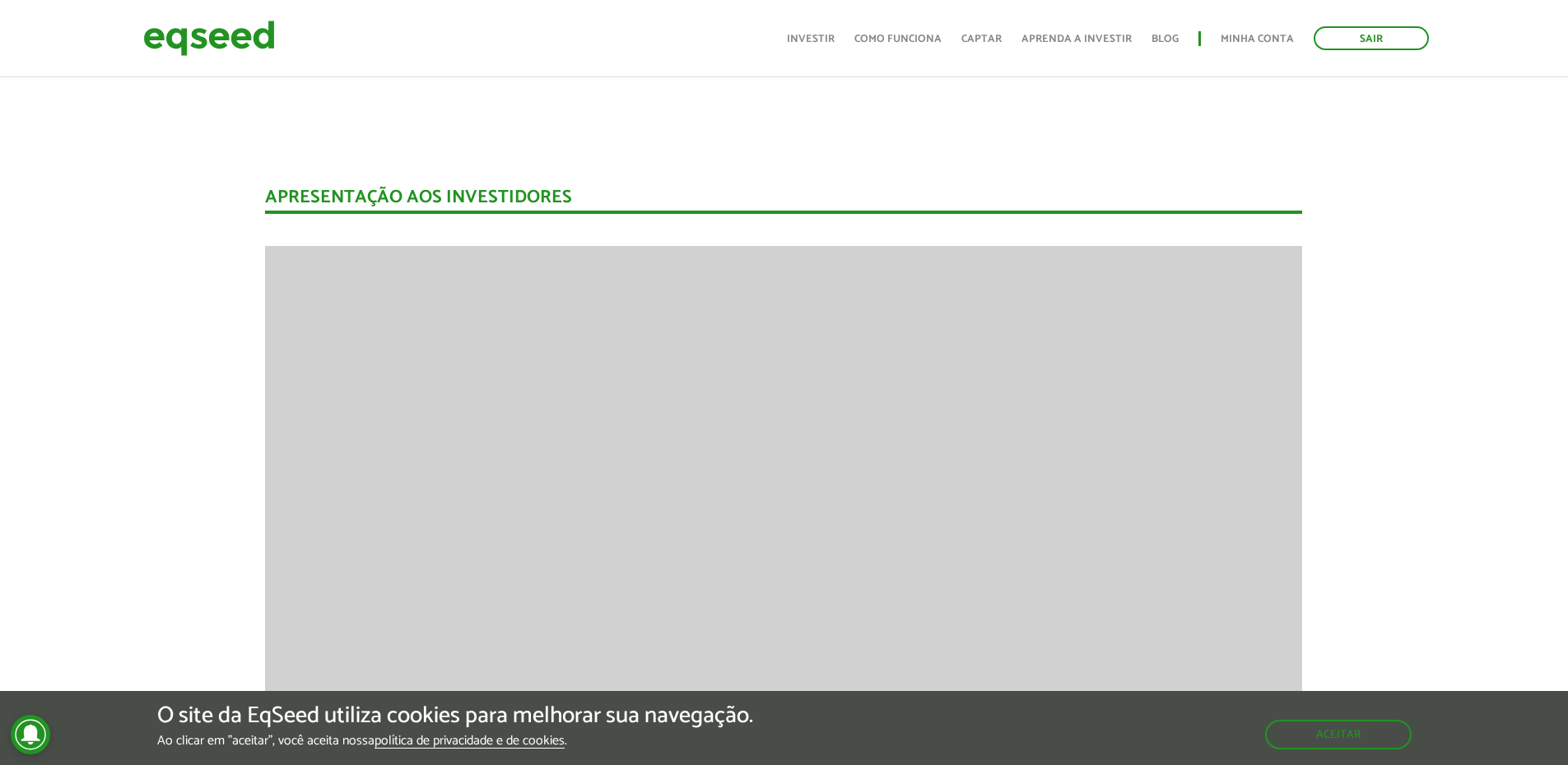
click at [1317, 756] on div "O site da EqSeed utiliza cookies para melhorar sua navegação. Ao clicar em "ace…" at bounding box center [784, 728] width 1568 height 74
click at [1349, 742] on button "Aceitar" at bounding box center [1340, 734] width 144 height 27
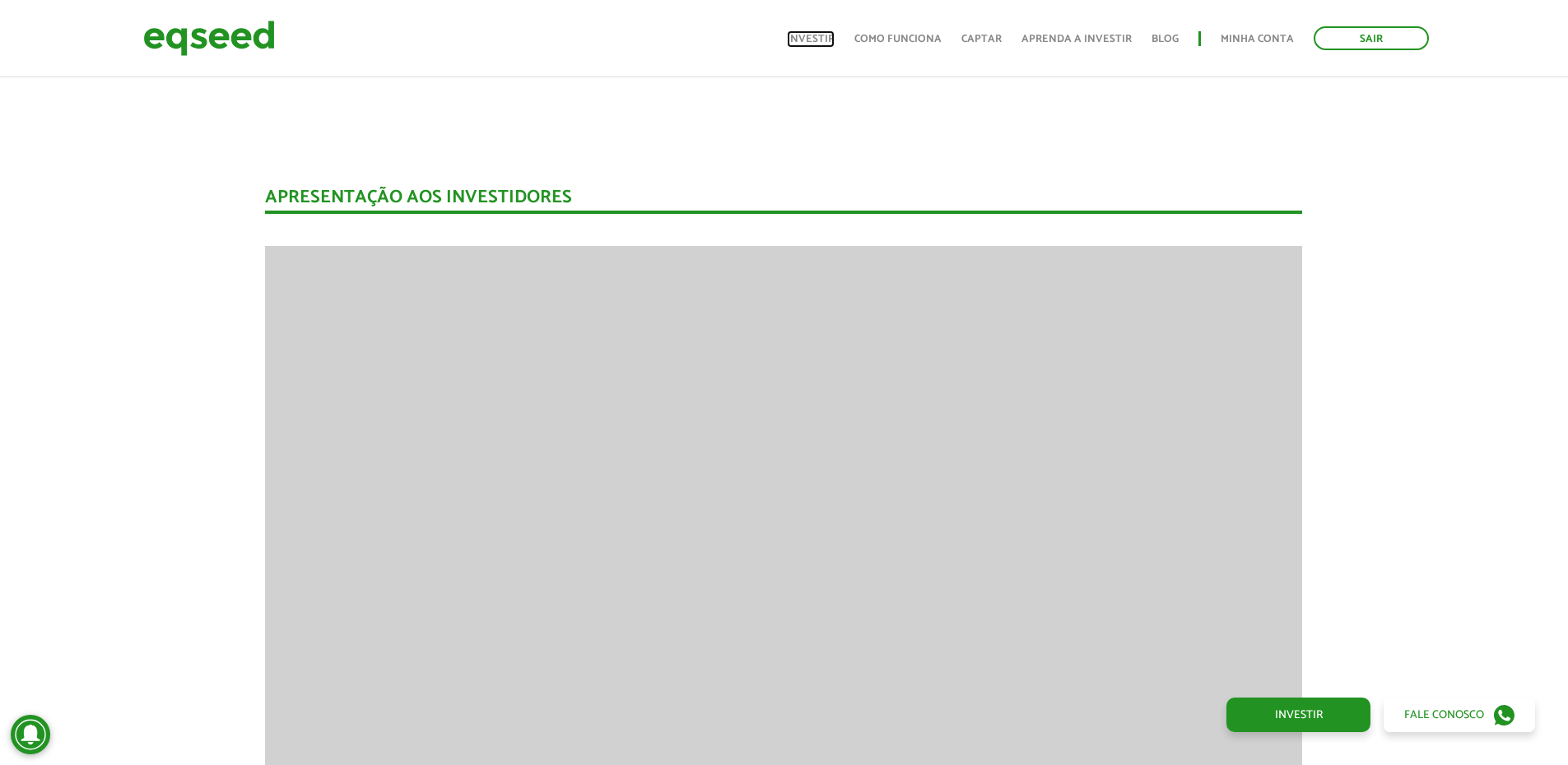
click at [835, 40] on link "Investir" at bounding box center [811, 38] width 48 height 10
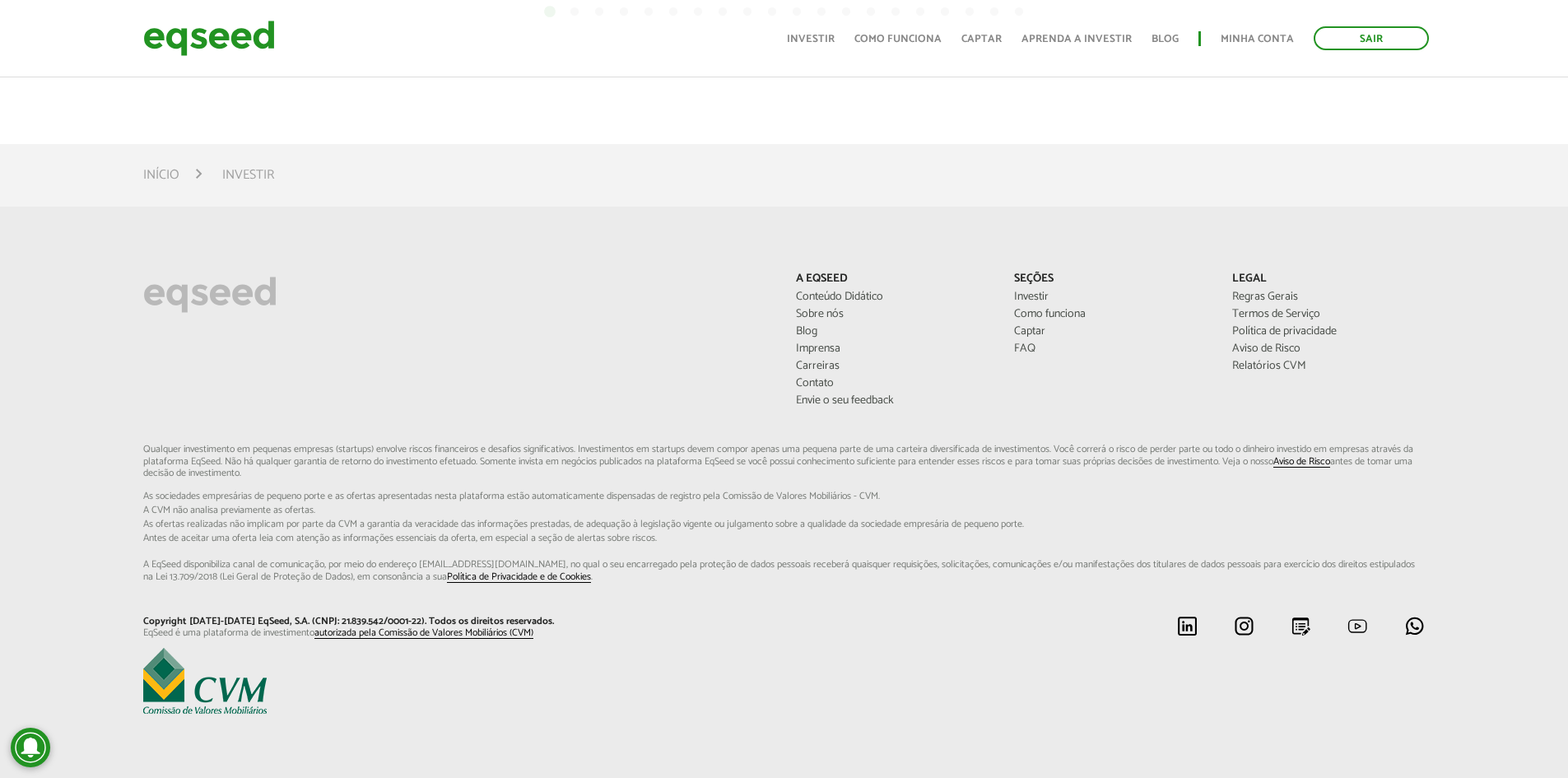
scroll to position [1168, 0]
click at [822, 40] on link "Investir" at bounding box center [811, 38] width 48 height 10
